Goal: Task Accomplishment & Management: Complete application form

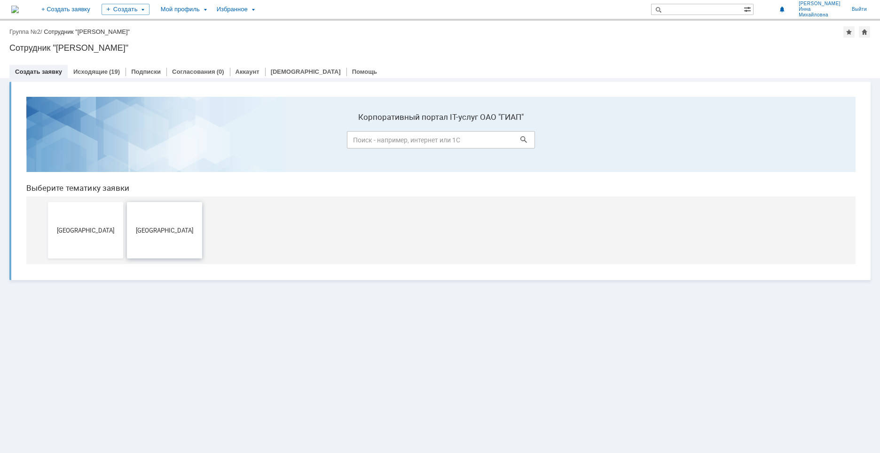
click at [175, 230] on span "[GEOGRAPHIC_DATA]" at bounding box center [165, 230] width 70 height 7
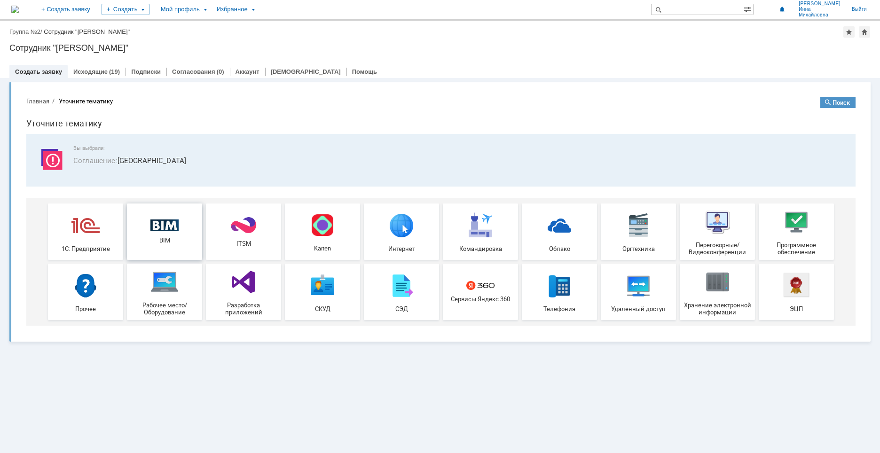
click at [160, 232] on div "BIM" at bounding box center [165, 232] width 70 height 25
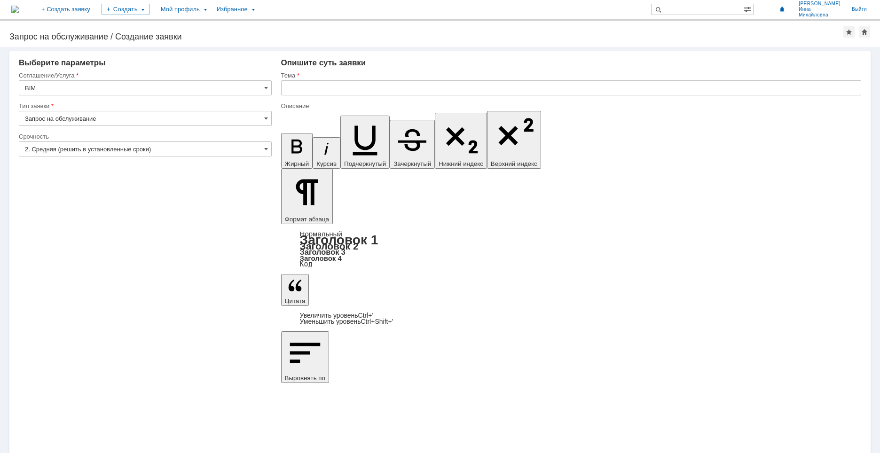
click at [62, 89] on input "BIM" at bounding box center [145, 87] width 253 height 15
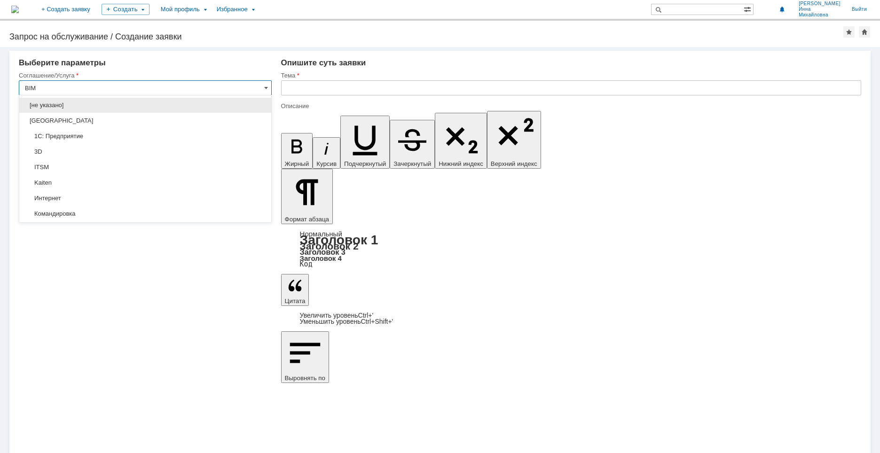
scroll to position [276, 0]
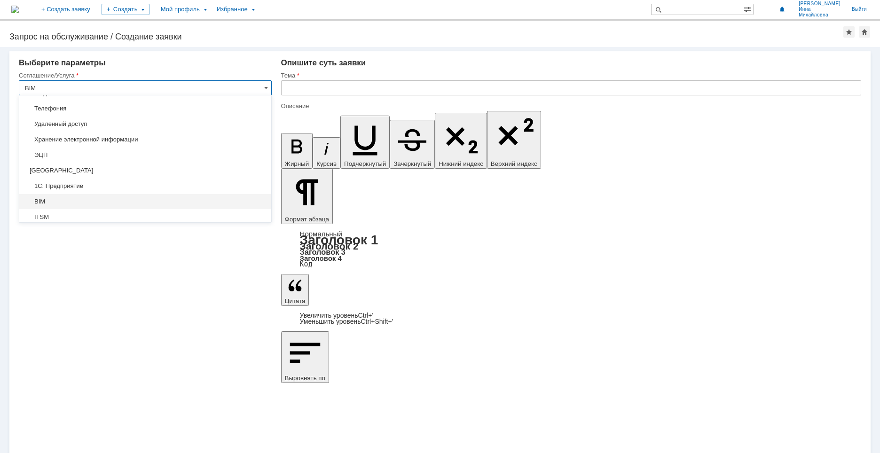
click at [94, 89] on input "BIM" at bounding box center [145, 87] width 253 height 15
click at [185, 327] on div "Внимание! Выберите параметры Соглашение/Услуга BIM Тип заявки Запрос на обслужи…" at bounding box center [440, 250] width 880 height 406
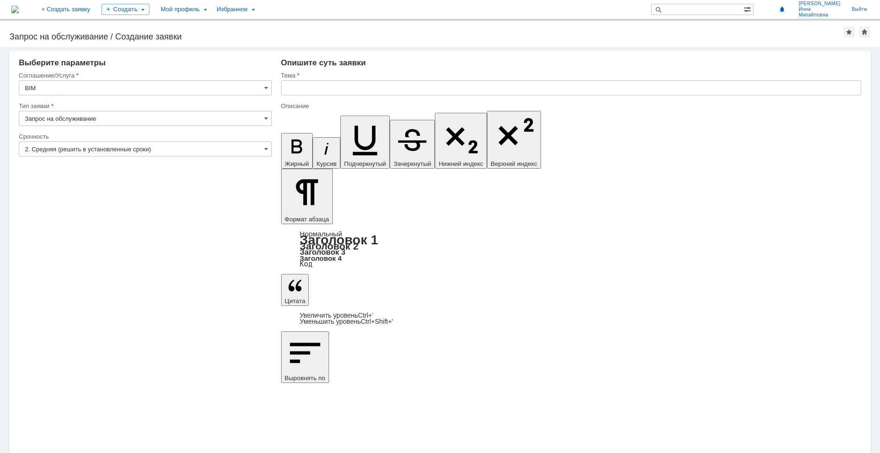
type input "BIM"
click at [267, 118] on span at bounding box center [266, 119] width 4 height 8
click at [217, 151] on span "Запрос на обслуживание" at bounding box center [145, 152] width 241 height 8
type input "Запрос на обслуживание"
click at [267, 87] on span at bounding box center [266, 88] width 4 height 8
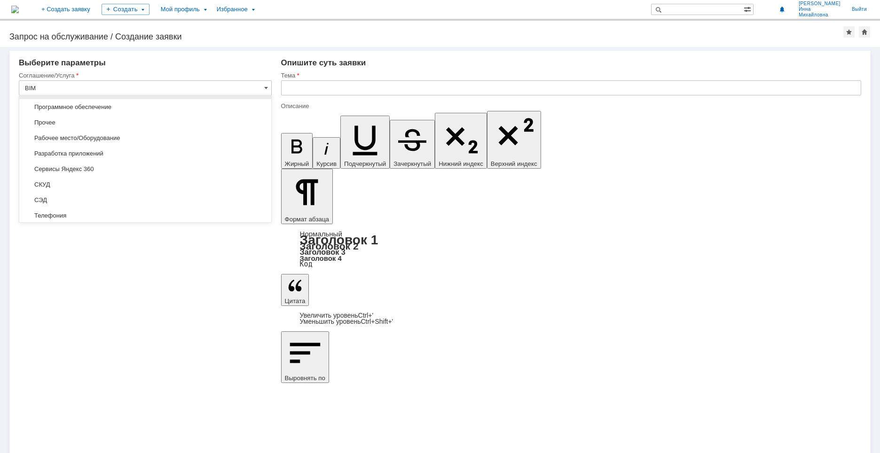
scroll to position [493, 0]
click at [110, 106] on span "Программное обеспечение" at bounding box center [145, 109] width 241 height 8
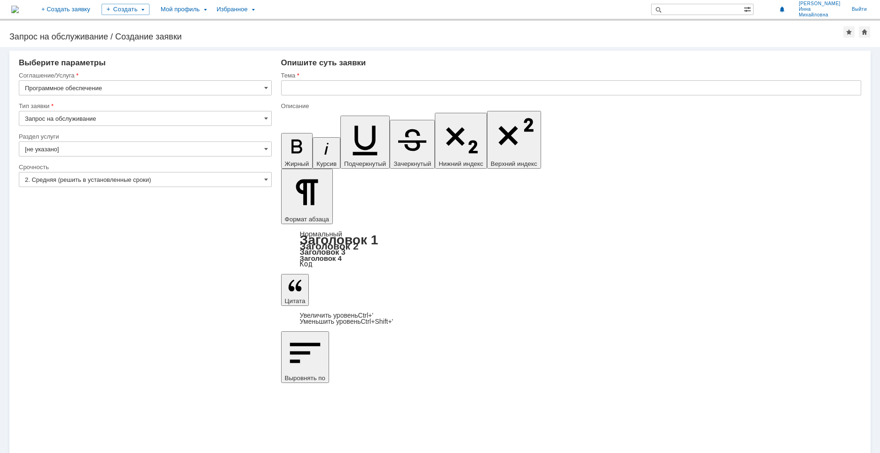
type input "Программное обеспечение"
click at [265, 148] on span at bounding box center [266, 149] width 4 height 8
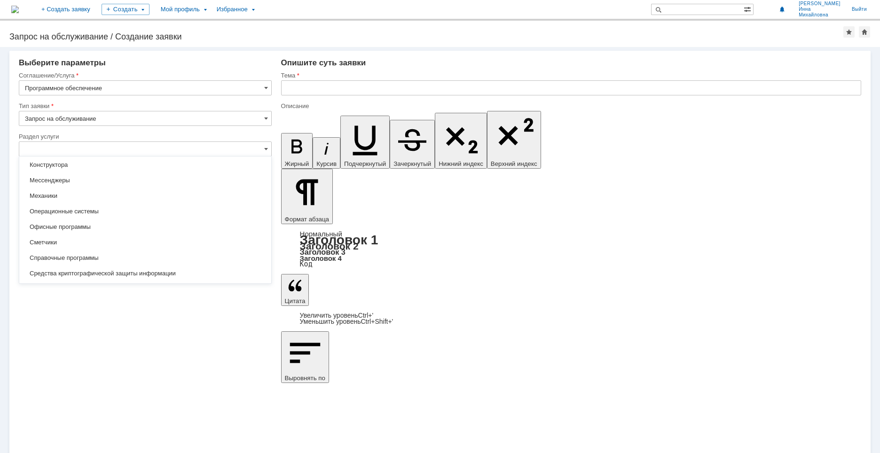
scroll to position [132, 0]
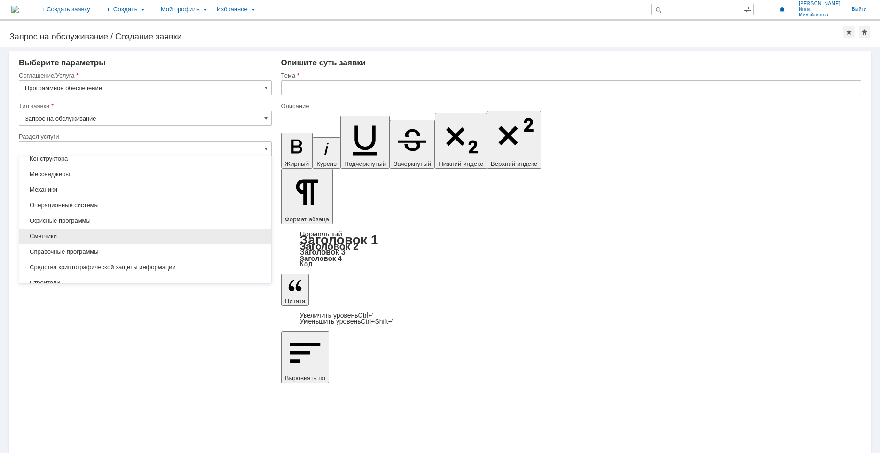
click at [67, 234] on span "Сметчики" at bounding box center [145, 237] width 241 height 8
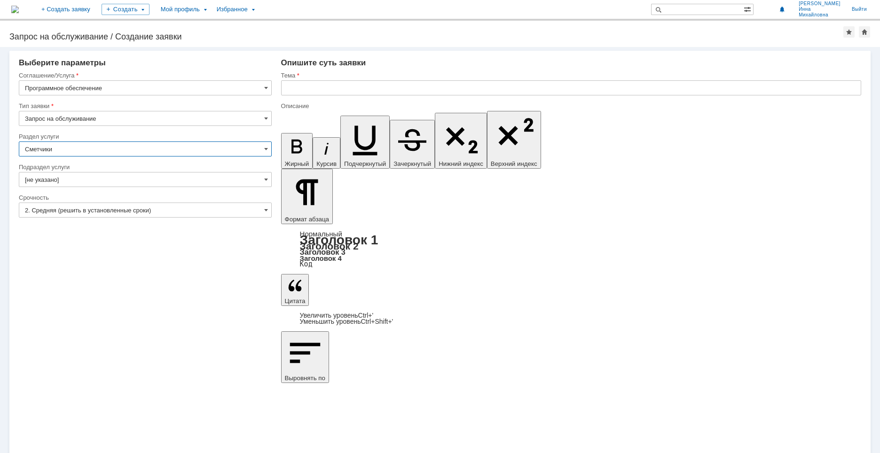
type input "Сметчики"
click at [266, 179] on span at bounding box center [266, 180] width 4 height 8
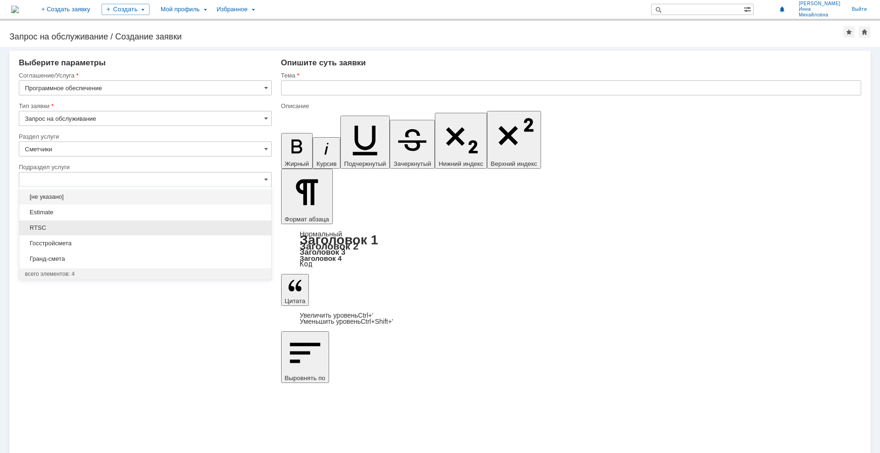
click at [48, 228] on span "RTSC" at bounding box center [145, 228] width 241 height 8
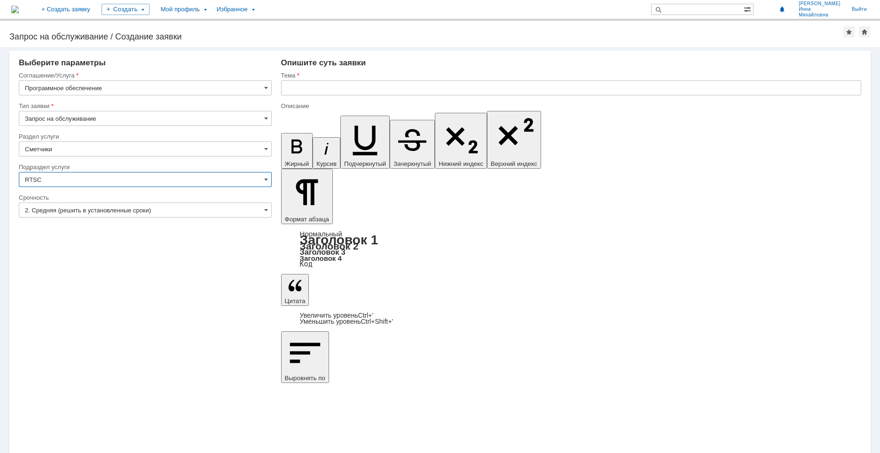
type input "RTSC"
click at [324, 88] on input "text" at bounding box center [571, 87] width 580 height 15
click at [299, 89] on input "text" at bounding box center [571, 87] width 580 height 15
type input "Не запускается программа RSTS."
